Goal: Transaction & Acquisition: Purchase product/service

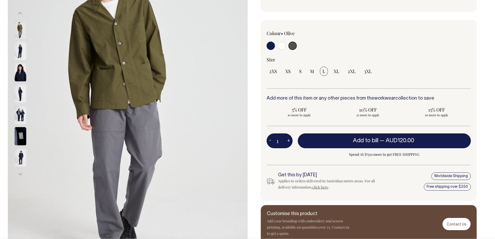
scroll to position [114, 0]
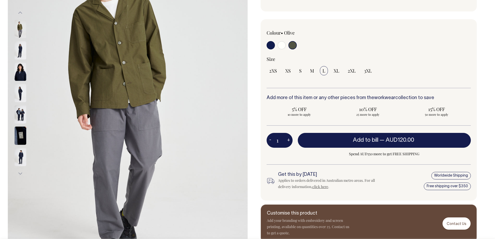
click at [19, 95] on img at bounding box center [21, 93] width 12 height 18
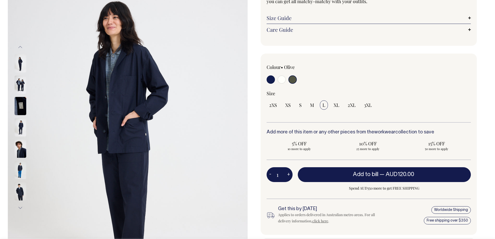
scroll to position [80, 0]
click at [18, 208] on button "Next" at bounding box center [20, 208] width 8 height 12
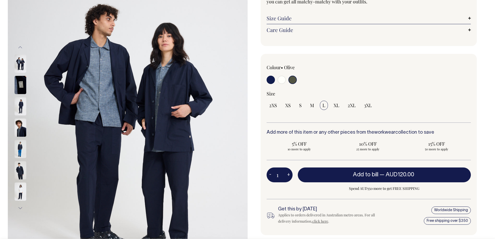
click at [19, 206] on button "Next" at bounding box center [20, 208] width 8 height 12
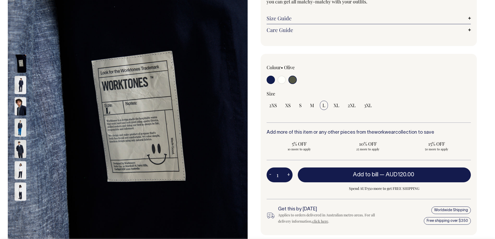
click at [19, 206] on button "Next" at bounding box center [20, 208] width 8 height 12
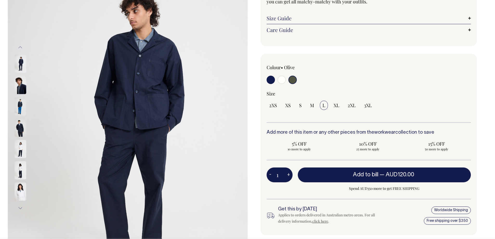
click at [19, 206] on button "Next" at bounding box center [20, 208] width 8 height 12
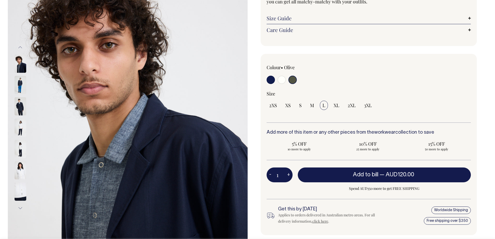
click at [19, 206] on button "Next" at bounding box center [20, 208] width 8 height 12
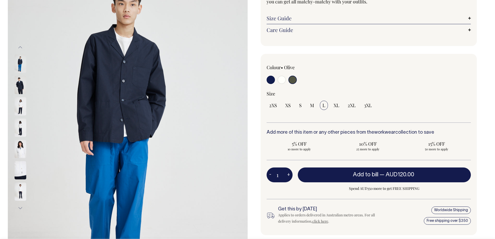
click at [19, 206] on button "Next" at bounding box center [20, 208] width 8 height 12
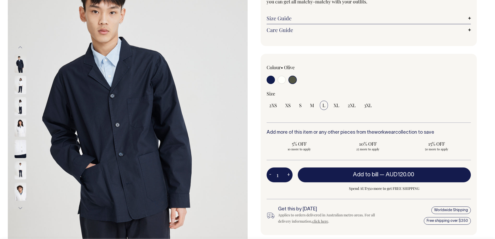
click at [19, 206] on button "Next" at bounding box center [20, 208] width 8 height 12
